Goal: Information Seeking & Learning: Learn about a topic

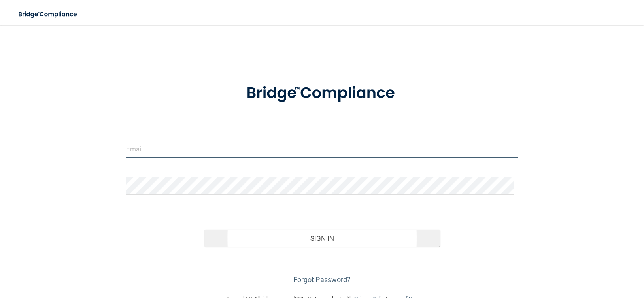
type input "[EMAIL_ADDRESS][DOMAIN_NAME]"
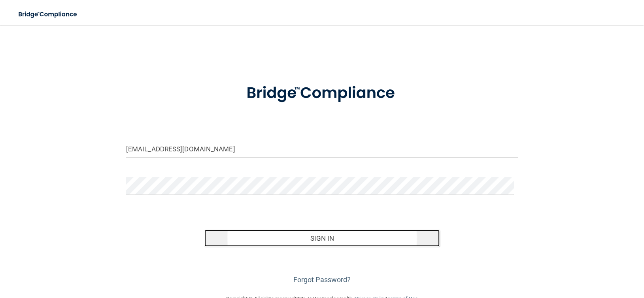
click at [239, 241] on button "Sign In" at bounding box center [322, 238] width 235 height 17
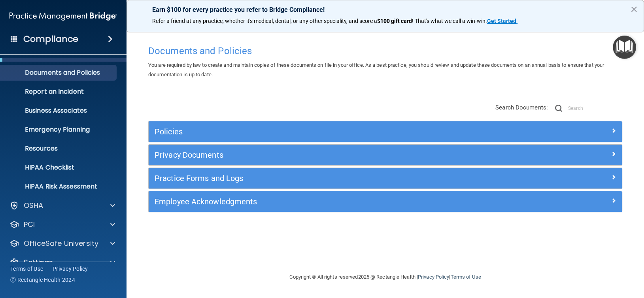
scroll to position [30, 0]
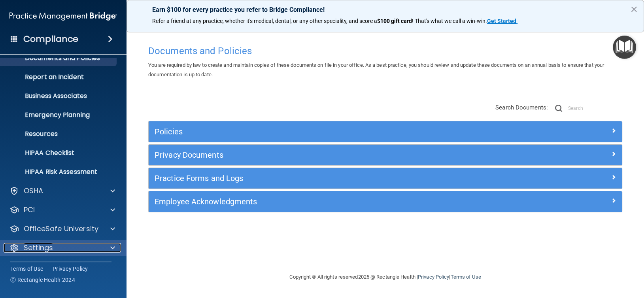
click at [102, 248] on div at bounding box center [112, 247] width 20 height 9
click at [44, 245] on p "Settings" at bounding box center [38, 247] width 29 height 9
click at [111, 245] on span at bounding box center [112, 247] width 5 height 9
click at [111, 246] on span at bounding box center [112, 247] width 5 height 9
click at [167, 254] on div "Documents and Policies You are required by law to create and maintain copies of…" at bounding box center [385, 156] width 486 height 231
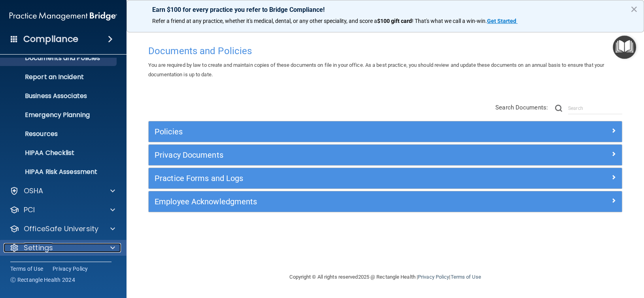
click at [8, 245] on div "Settings" at bounding box center [53, 247] width 98 height 9
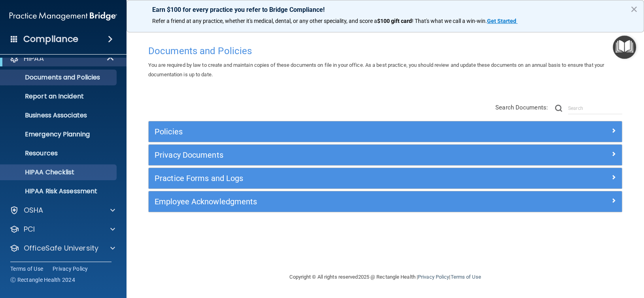
scroll to position [0, 0]
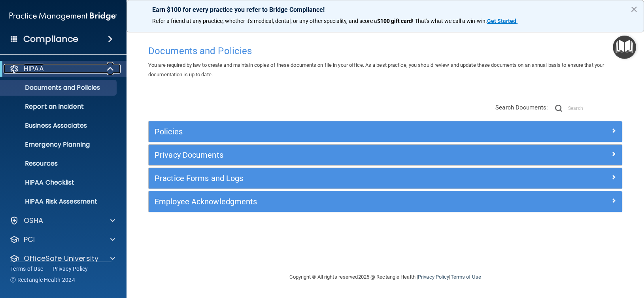
click at [15, 69] on div at bounding box center [13, 68] width 9 height 9
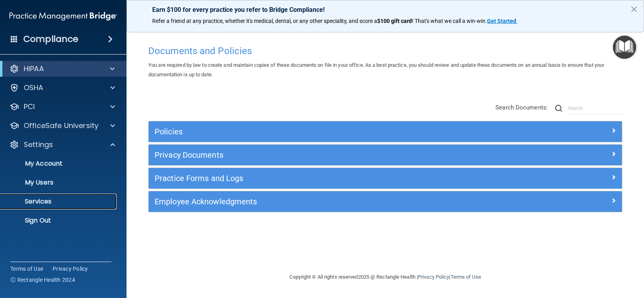
click at [54, 205] on p "Services" at bounding box center [59, 202] width 108 height 8
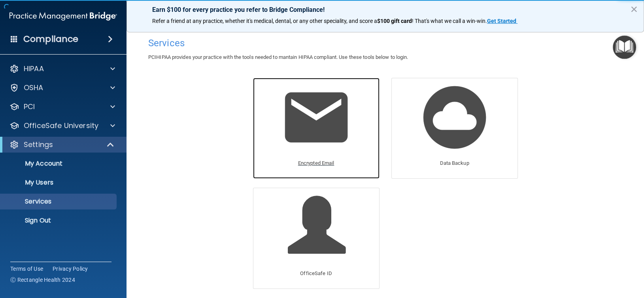
click at [323, 157] on div "Encrypted Email" at bounding box center [317, 166] width 44 height 22
